Goal: Check status: Check status

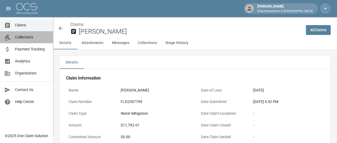
click at [30, 39] on span "Collections" at bounding box center [32, 37] width 34 height 6
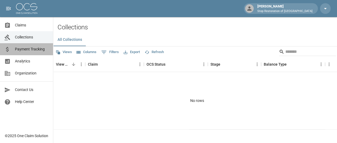
click at [24, 48] on span "Payment Tracking" at bounding box center [32, 49] width 34 height 6
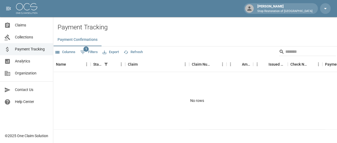
click at [17, 24] on span "Claims" at bounding box center [32, 25] width 34 height 6
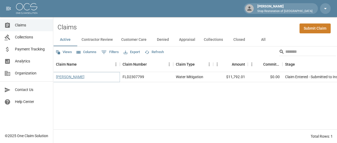
click at [61, 78] on link "[PERSON_NAME]" at bounding box center [70, 76] width 28 height 5
